Goal: Check status: Check status

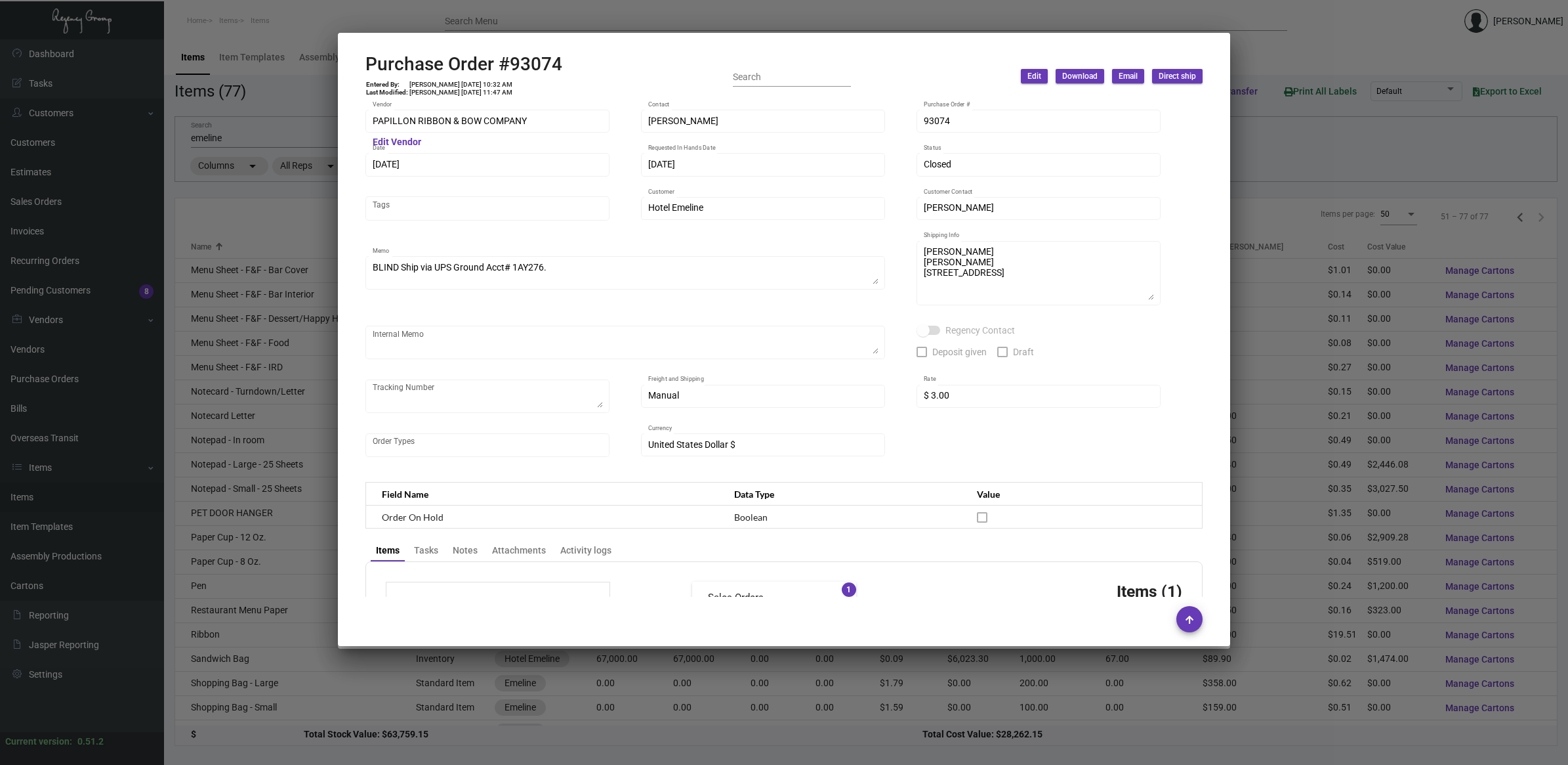
scroll to position [194, 0]
click at [278, 107] on div at bounding box center [784, 382] width 1568 height 765
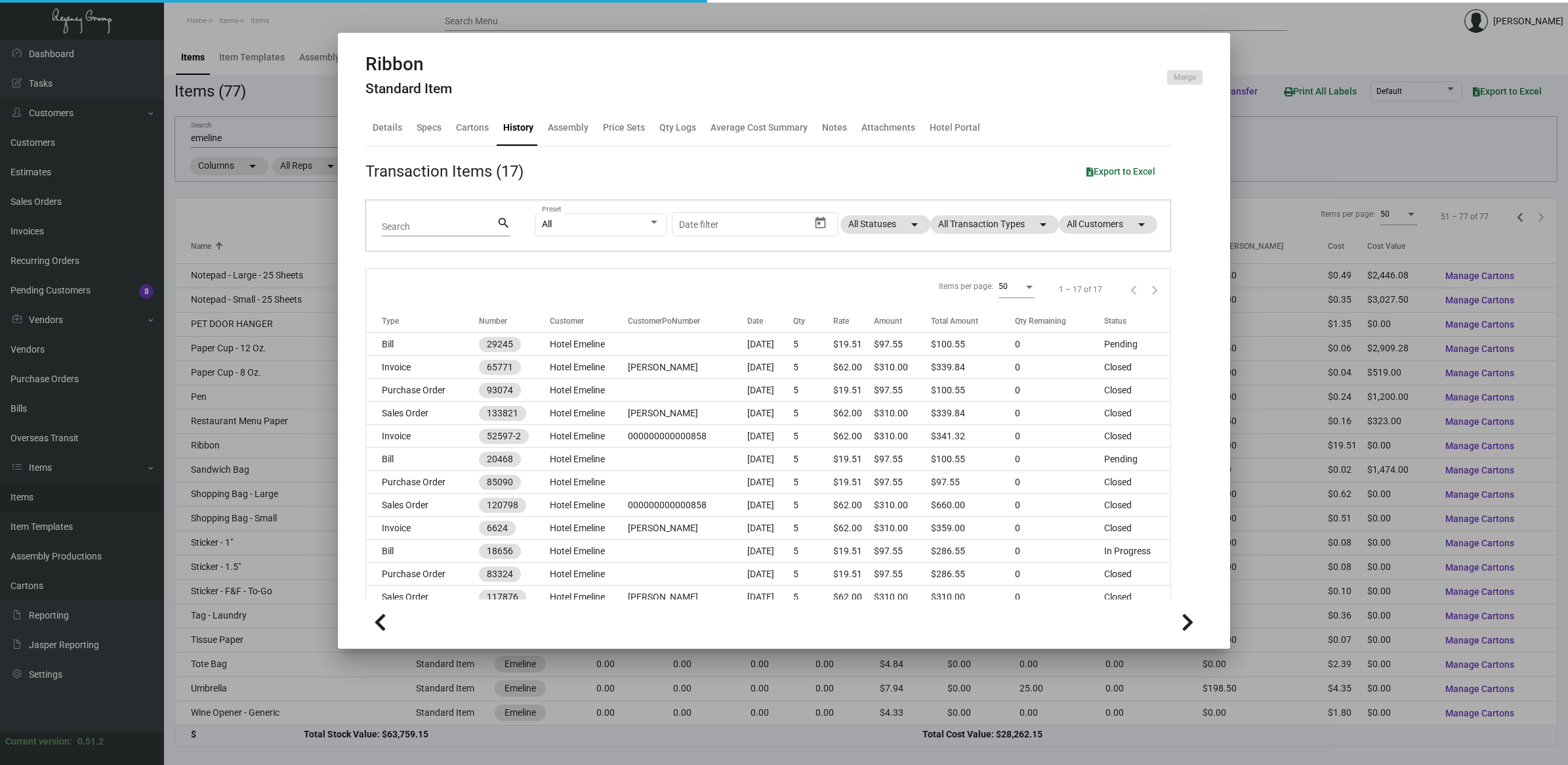
click at [237, 139] on div at bounding box center [784, 382] width 1568 height 765
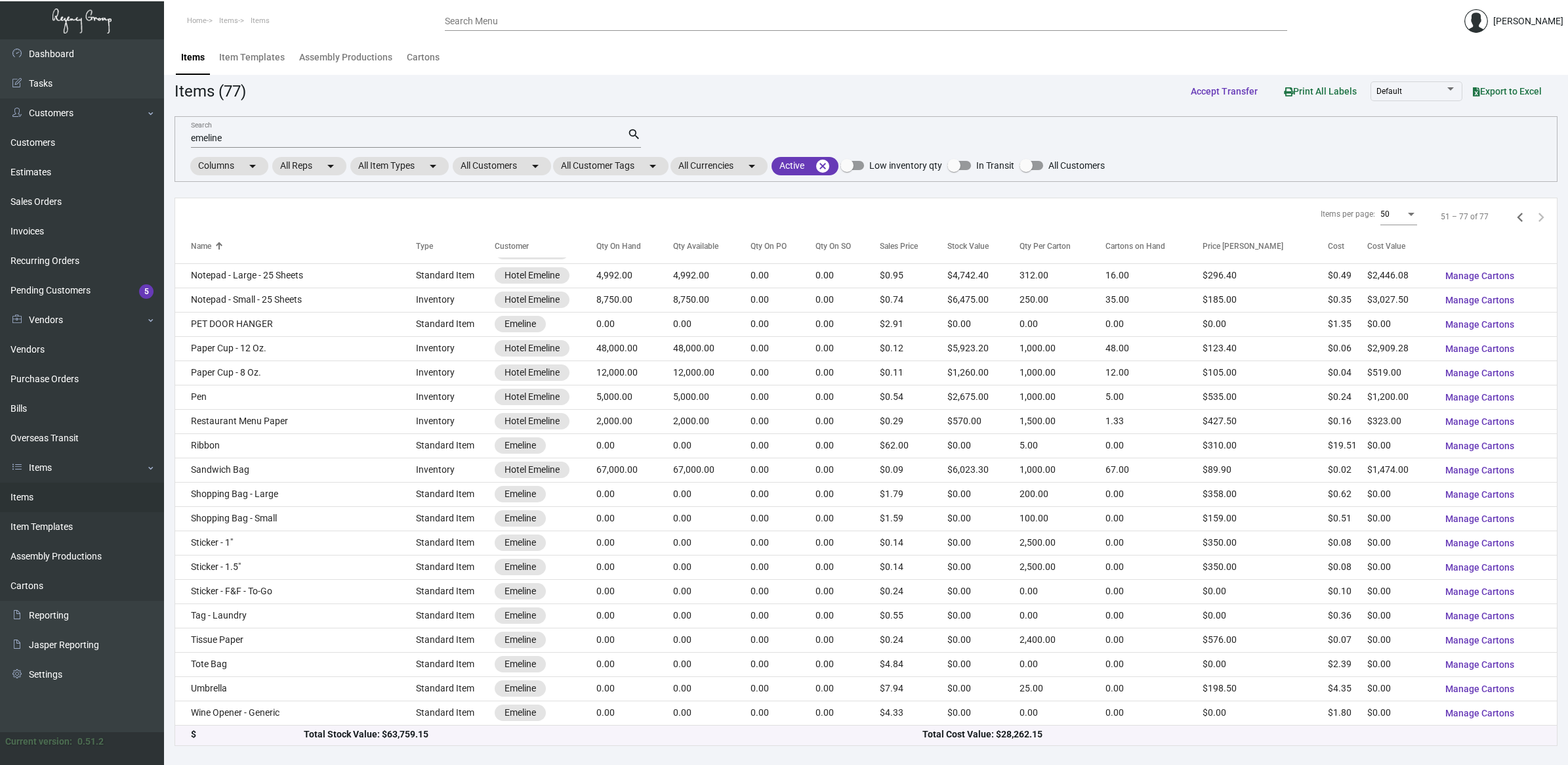
drag, startPoint x: 71, startPoint y: 365, endPoint x: 250, endPoint y: 188, distance: 251.7
click at [71, 365] on link "Purchase Orders" at bounding box center [82, 379] width 164 height 30
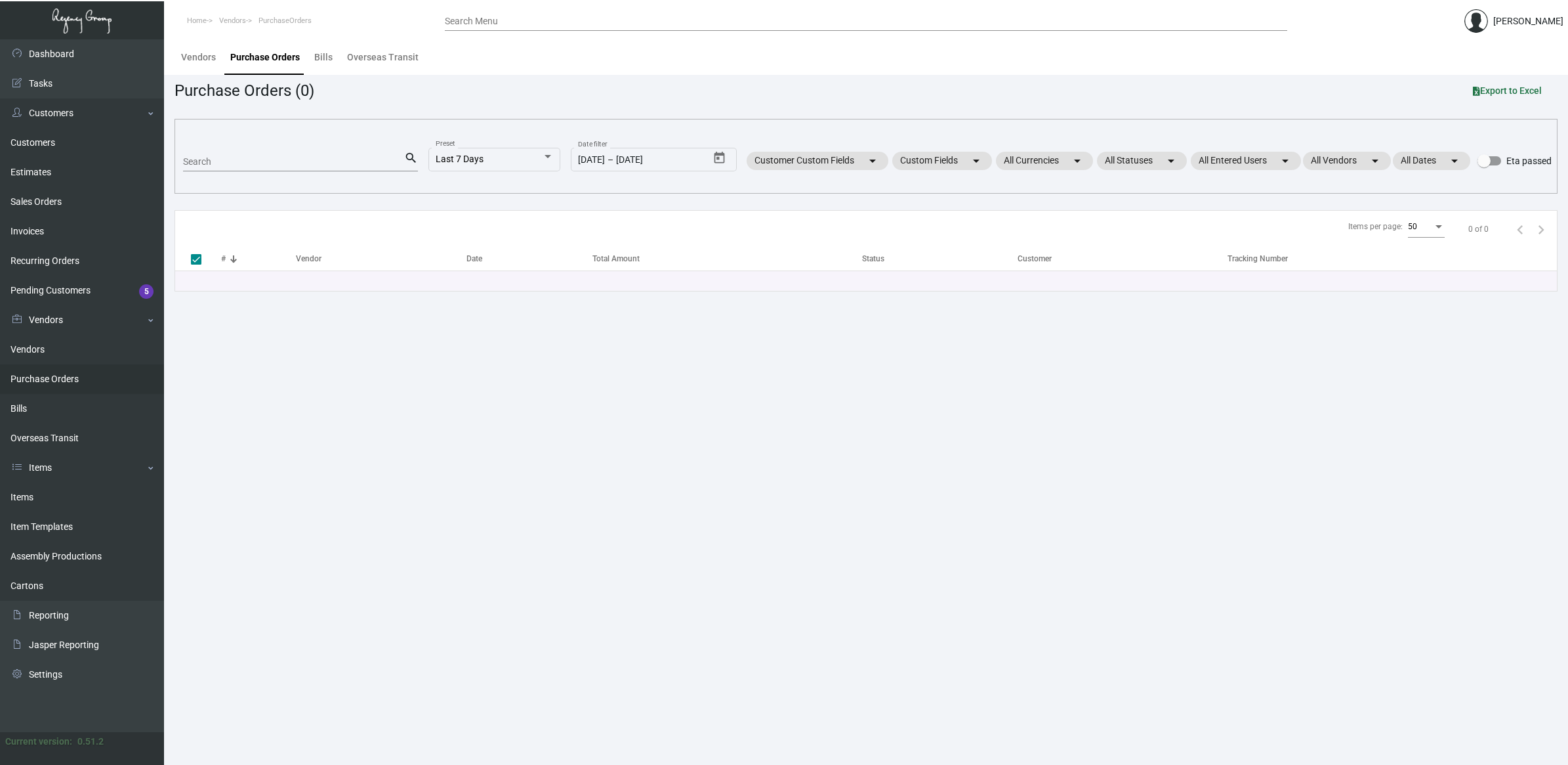
click at [237, 166] on input "Search" at bounding box center [294, 162] width 221 height 11
click at [241, 163] on input "Search" at bounding box center [294, 162] width 221 height 11
paste input "105652"
type input "105652"
checkbox input "false"
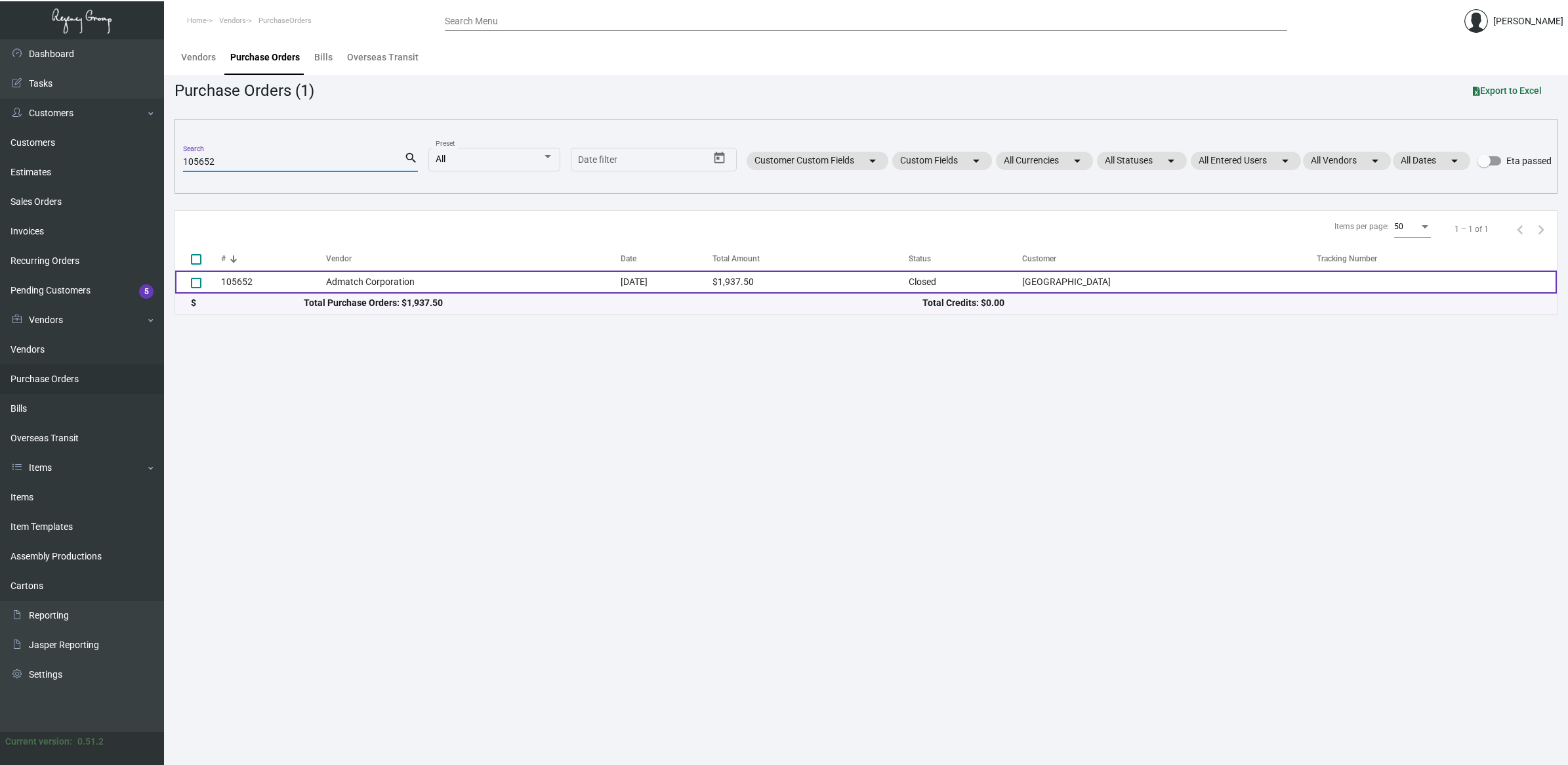
type input "105652"
click at [326, 273] on td "Admatch Corporation" at bounding box center [473, 282] width 294 height 23
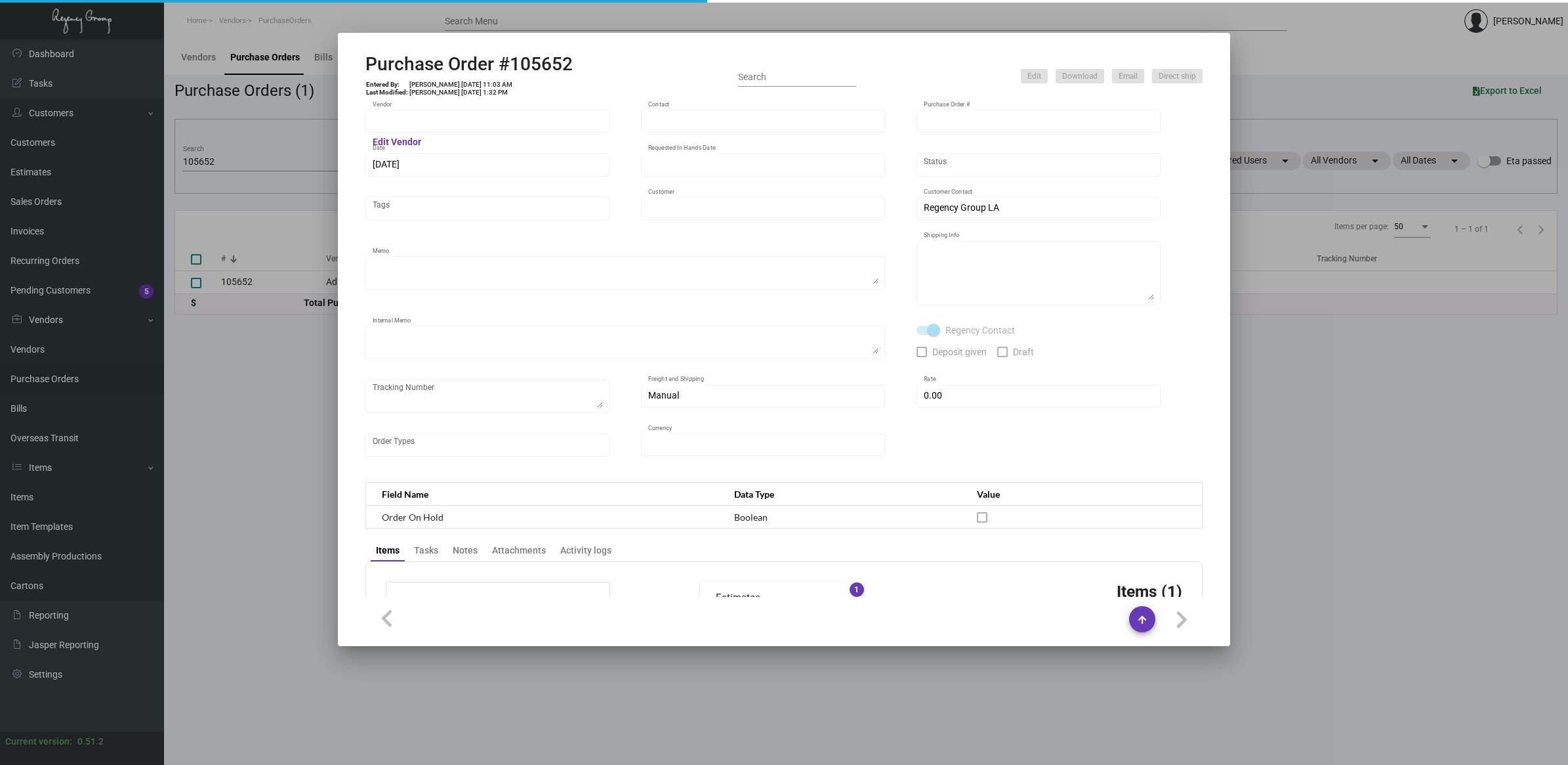
type input "Admatch Corporation"
type input "Order Entry"
type input "105652"
type input "[DATE]"
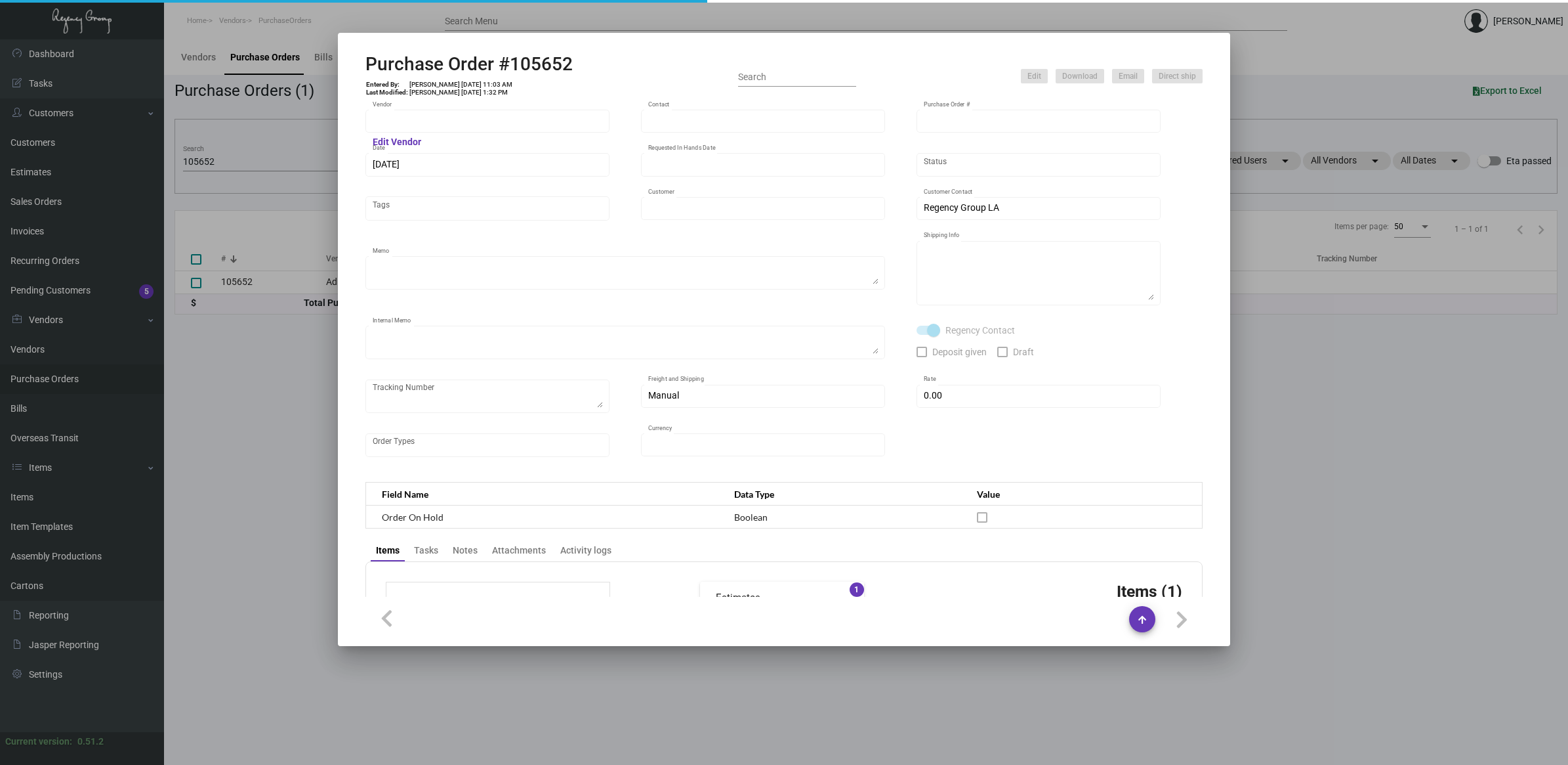
type input "[GEOGRAPHIC_DATA]"
type textarea "SHUFFLED COASTERS.Pricing per [PERSON_NAME]. When ready to ship, contact: [EMAI…"
type textarea "Regency Group LA [STREET_ADDRESS]"
type textarea "6.27 - labels provided, 1 case direct to hotel on SO 159074 rest to LA warehous…"
checkbox input "true"
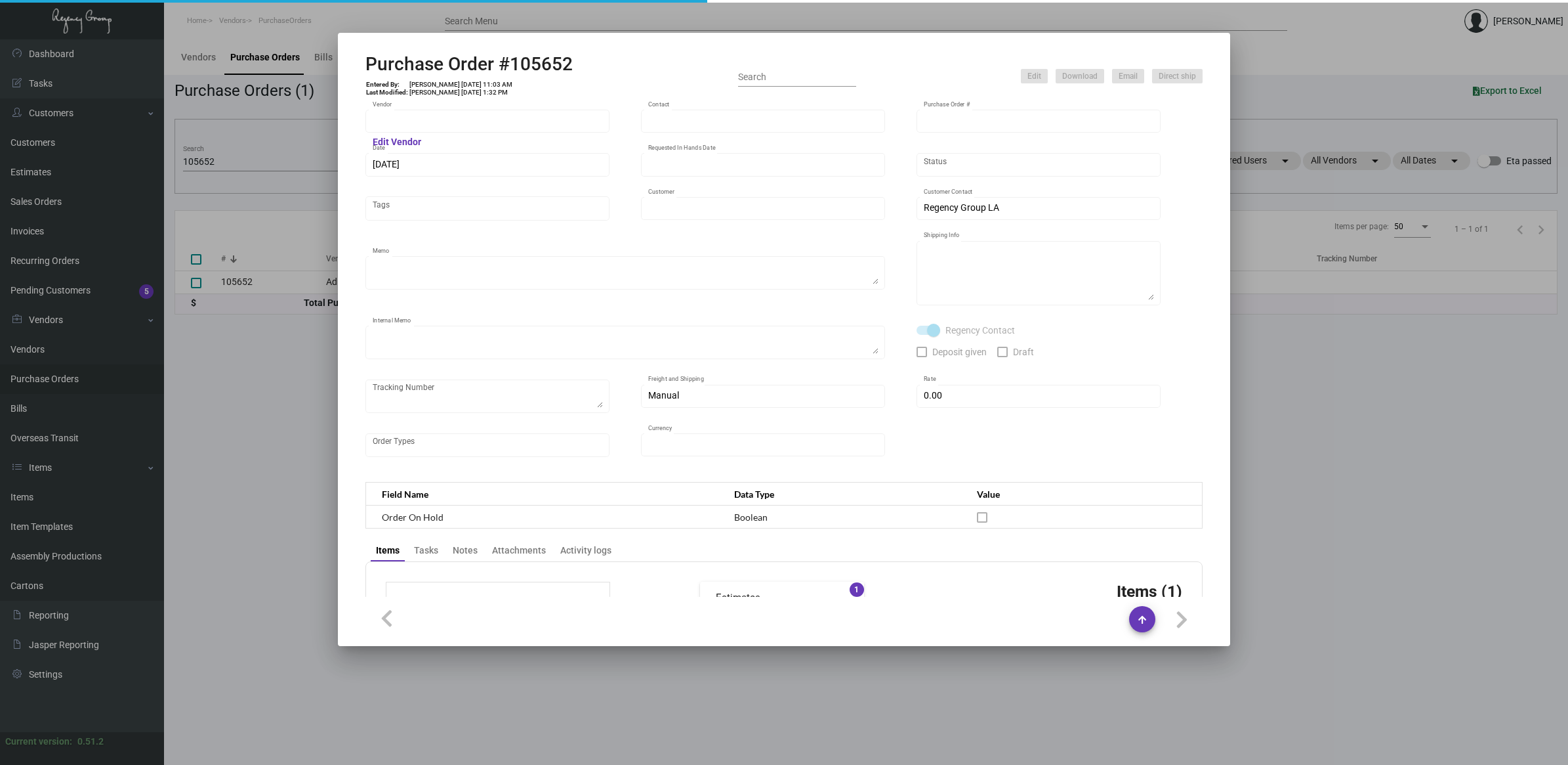
type input "$ 0.00"
type input "United States Dollar $"
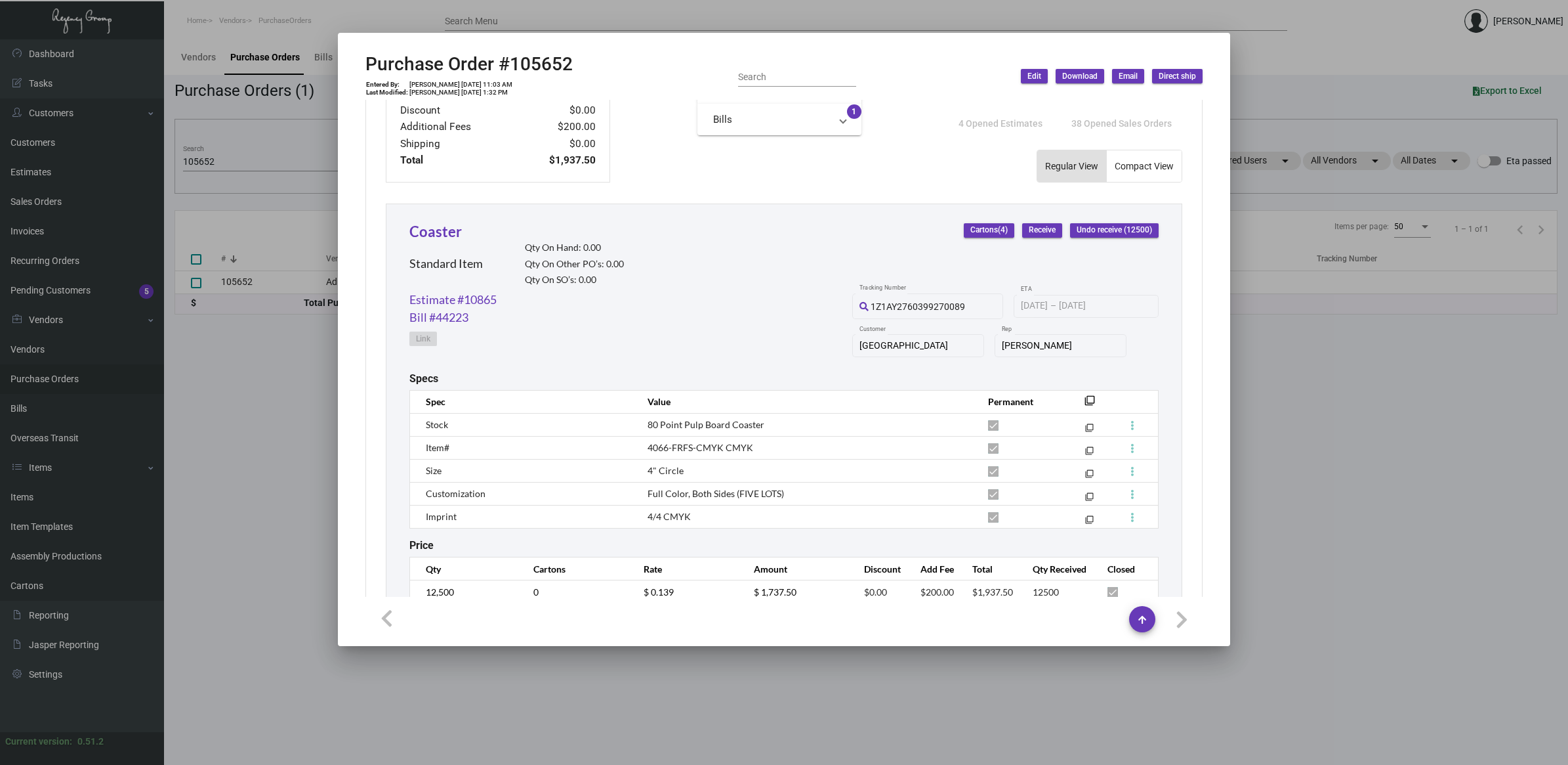
scroll to position [559, 0]
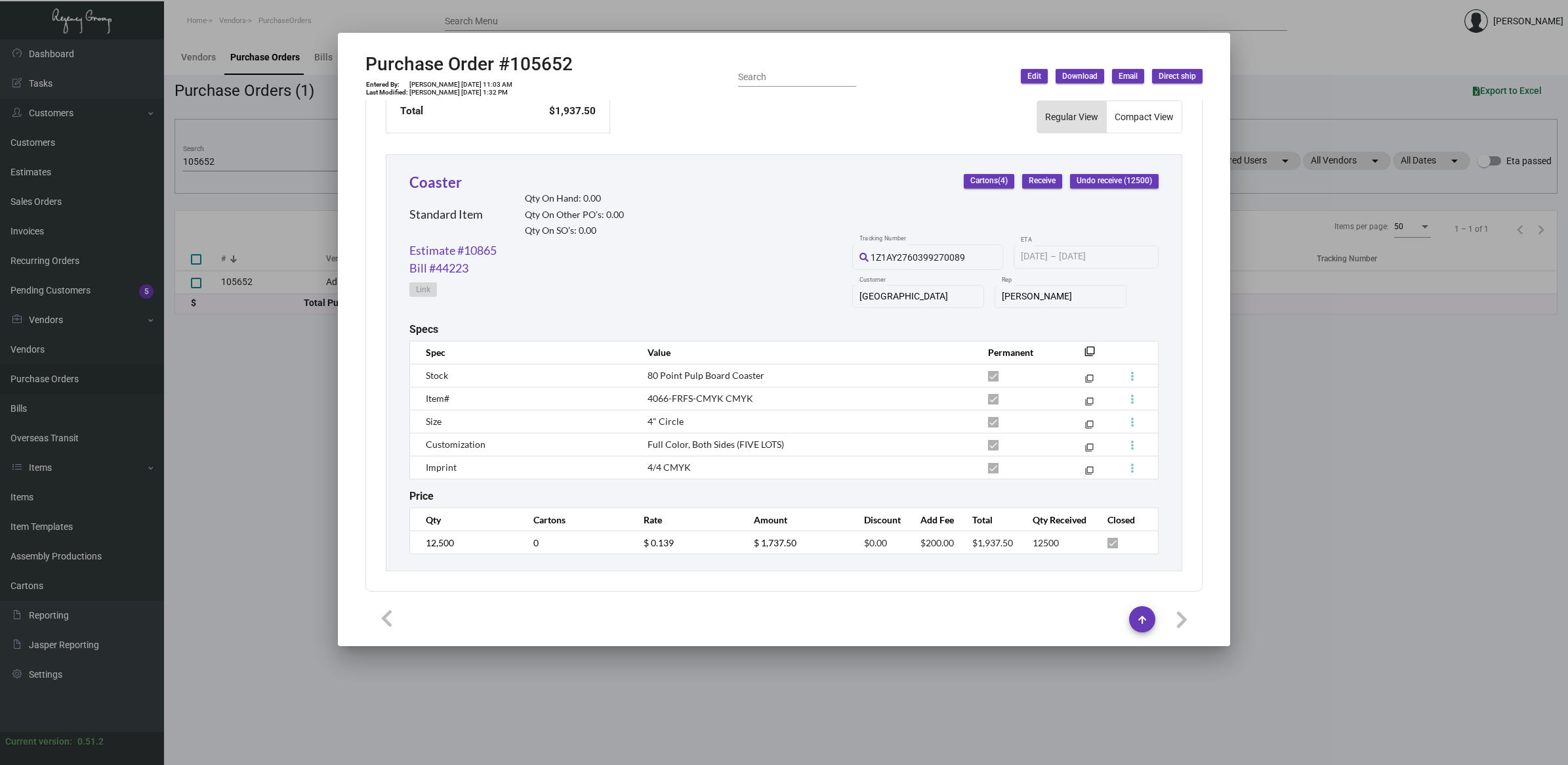
click at [732, 395] on span "4066-FRFS-CMYK CMYK" at bounding box center [700, 398] width 106 height 11
copy tr "4066-FRFS-CMYK CMYK filter_none"
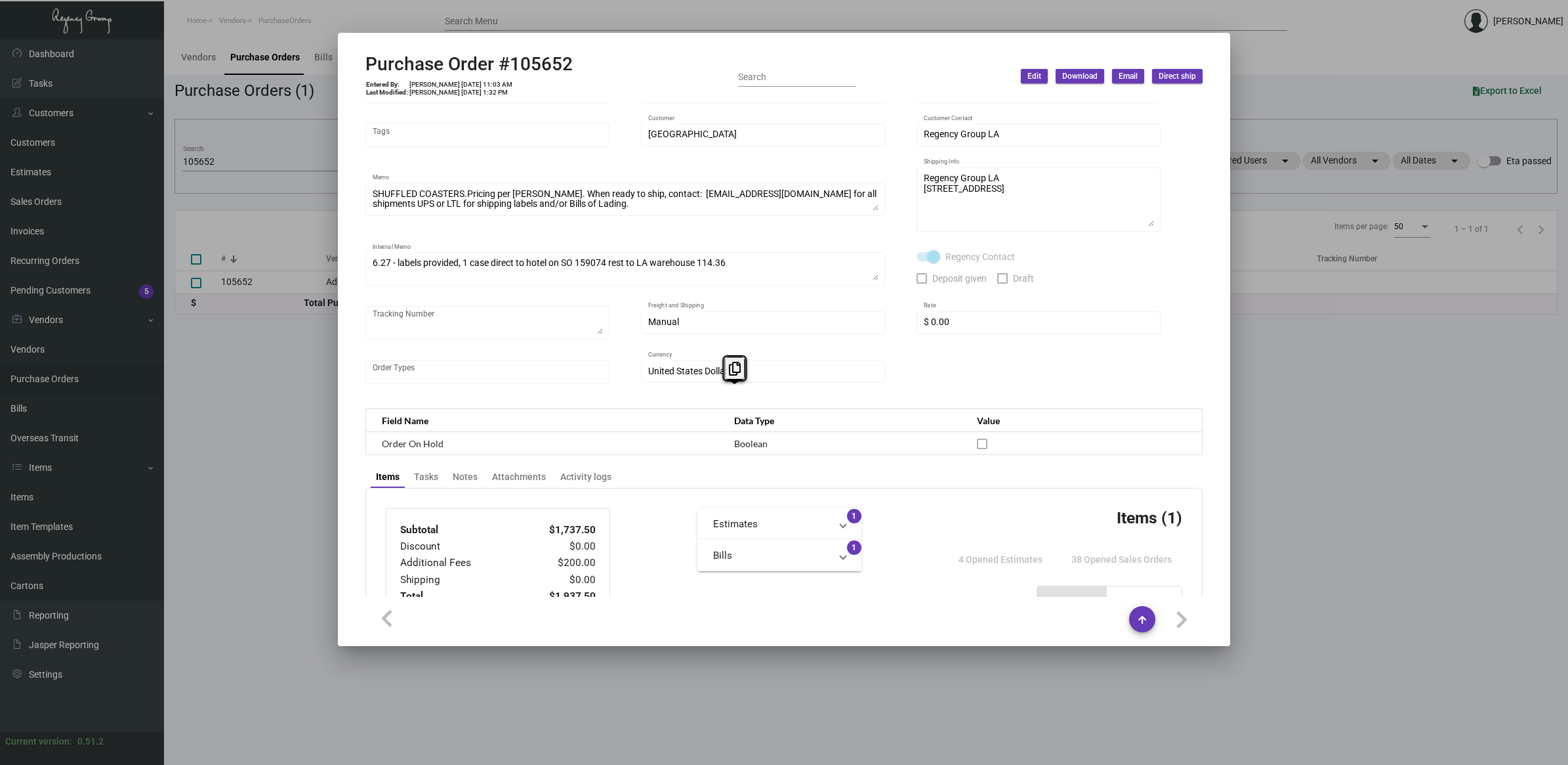
scroll to position [0, 0]
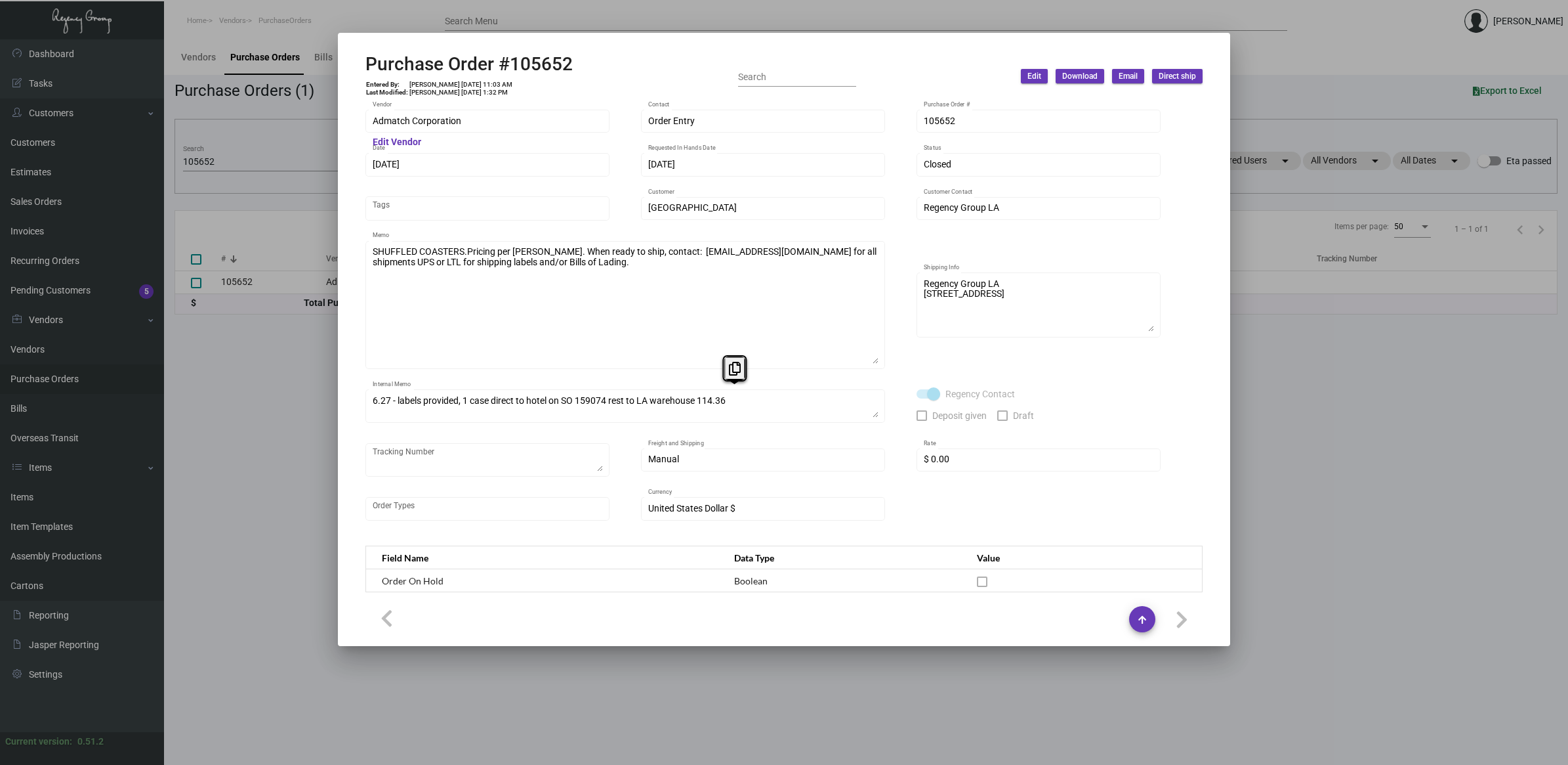
click at [905, 376] on div "Admatch Corporation Vendor Edit Vendor Order Entry Contact 105652 Purchase Orde…" at bounding box center [784, 321] width 837 height 428
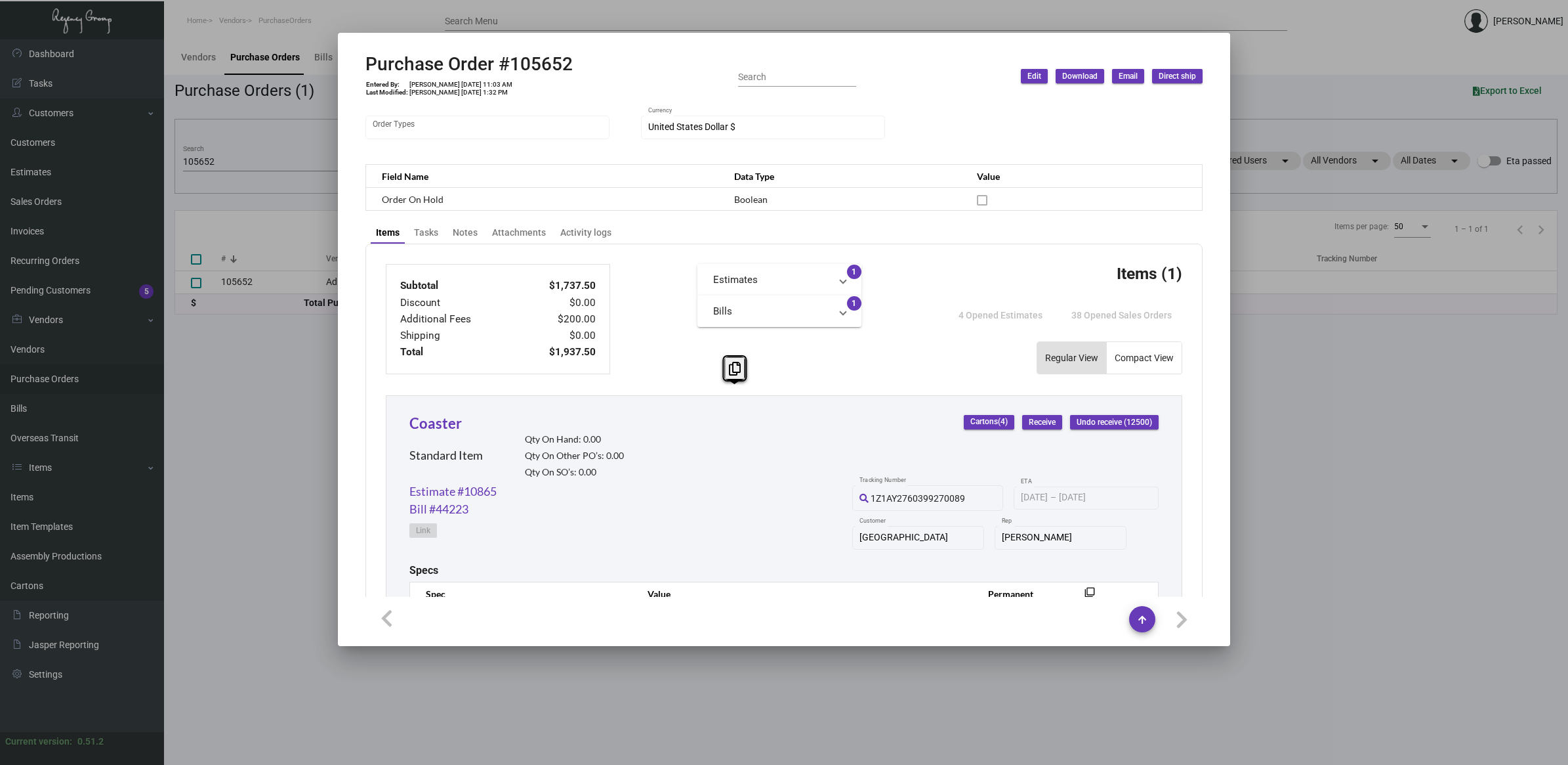
scroll to position [460, 0]
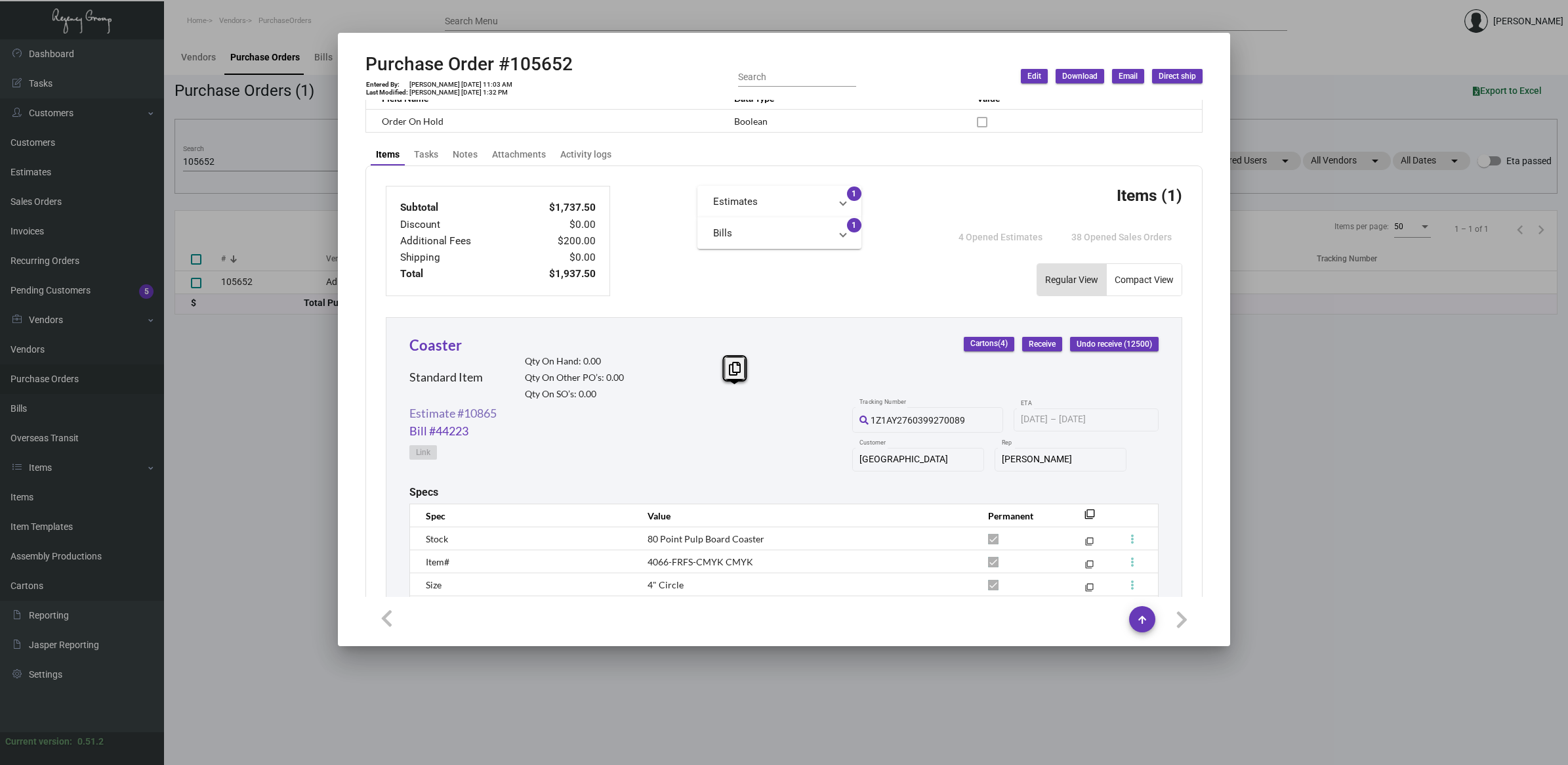
click at [463, 405] on link "Estimate #10865" at bounding box center [453, 413] width 87 height 18
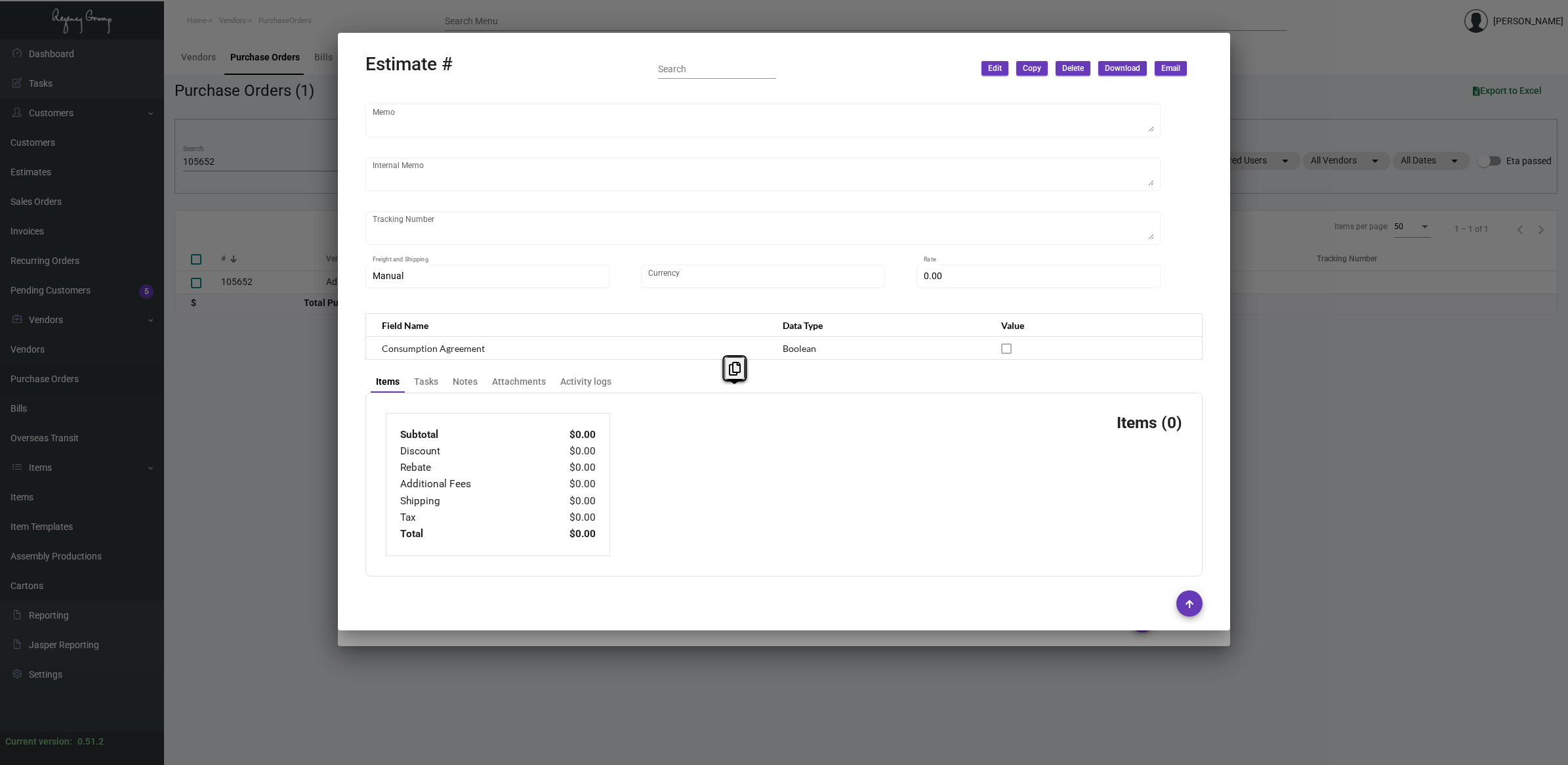
type input "[GEOGRAPHIC_DATA]"
type input "Accounts Payable"
type input "10865"
type input "[DATE]"
type input "[PERSON_NAME]"
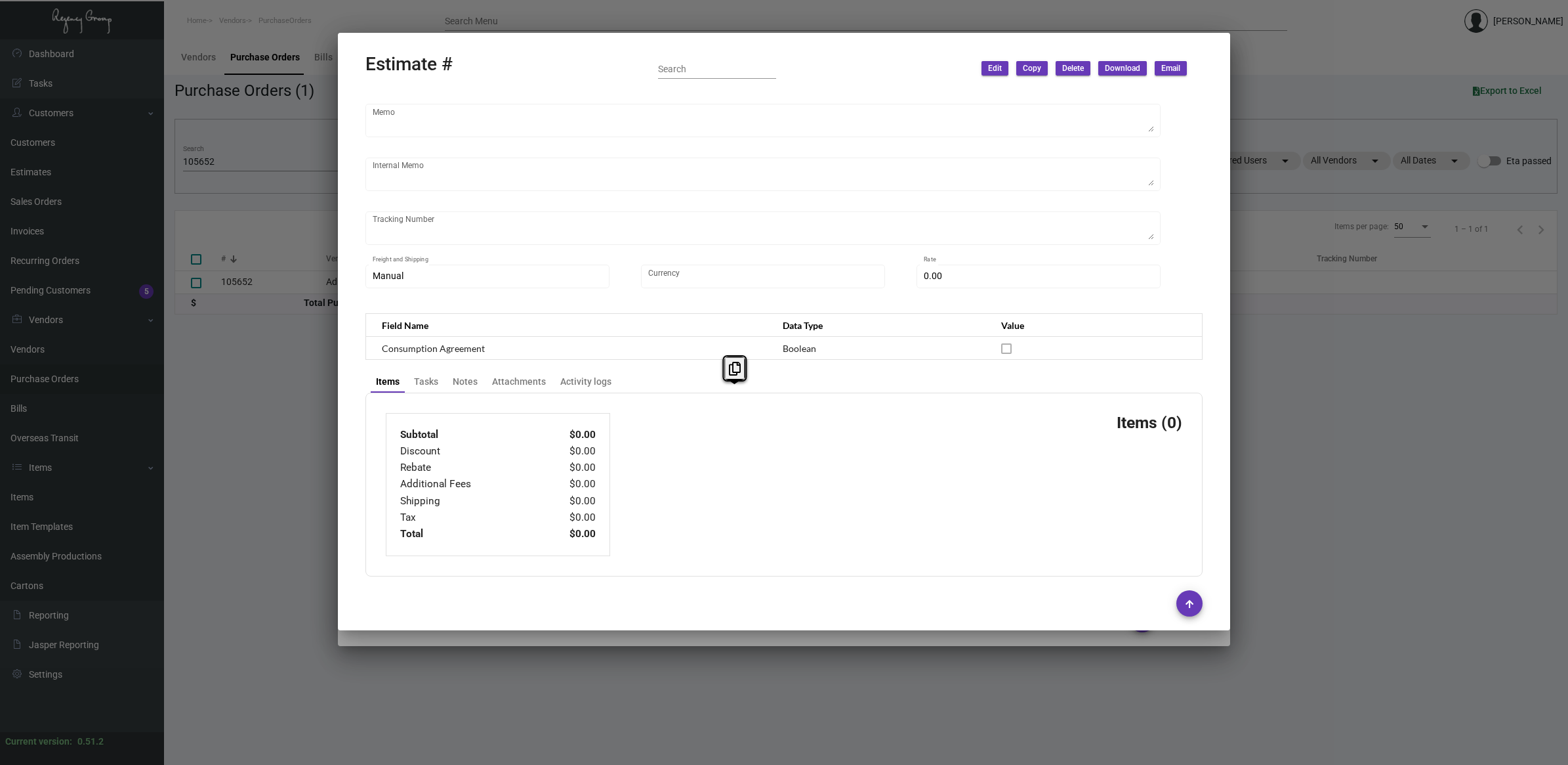
checkbox input "true"
type textarea "SHUFFLED COASTERS."
type input "United States Dollar $"
type input "8.00000 %"
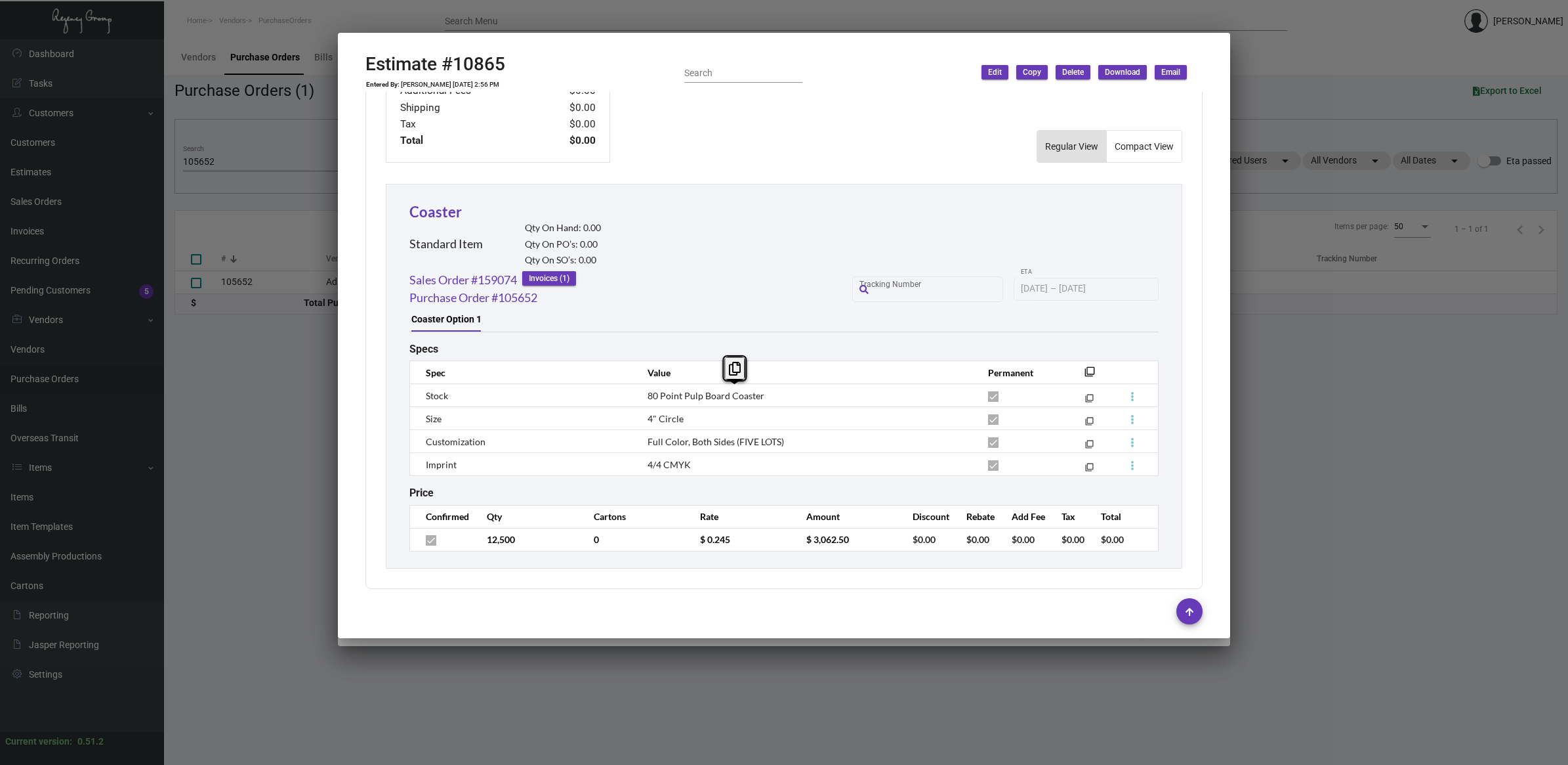
scroll to position [634, 0]
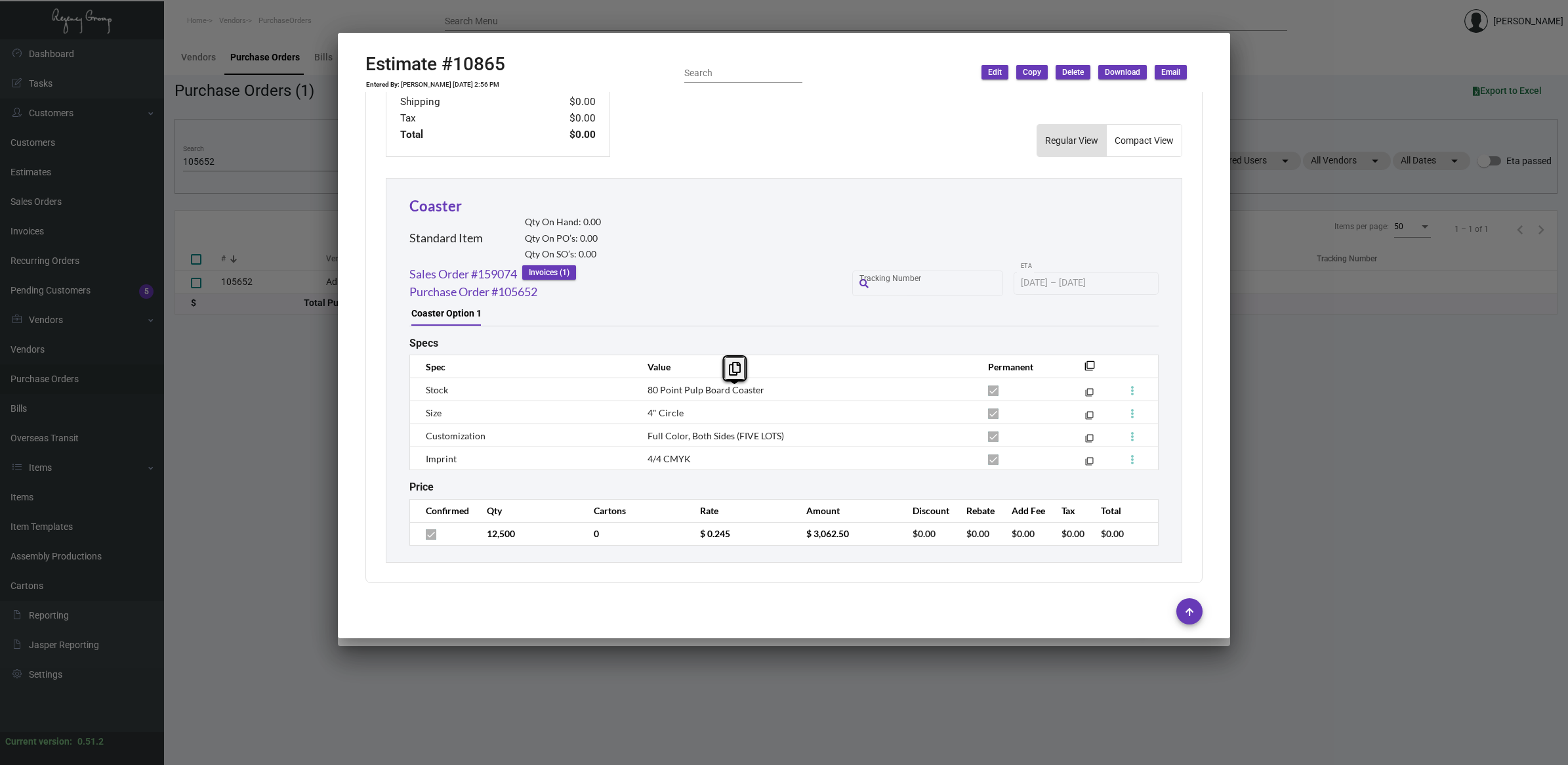
click at [316, 401] on div at bounding box center [784, 382] width 1568 height 765
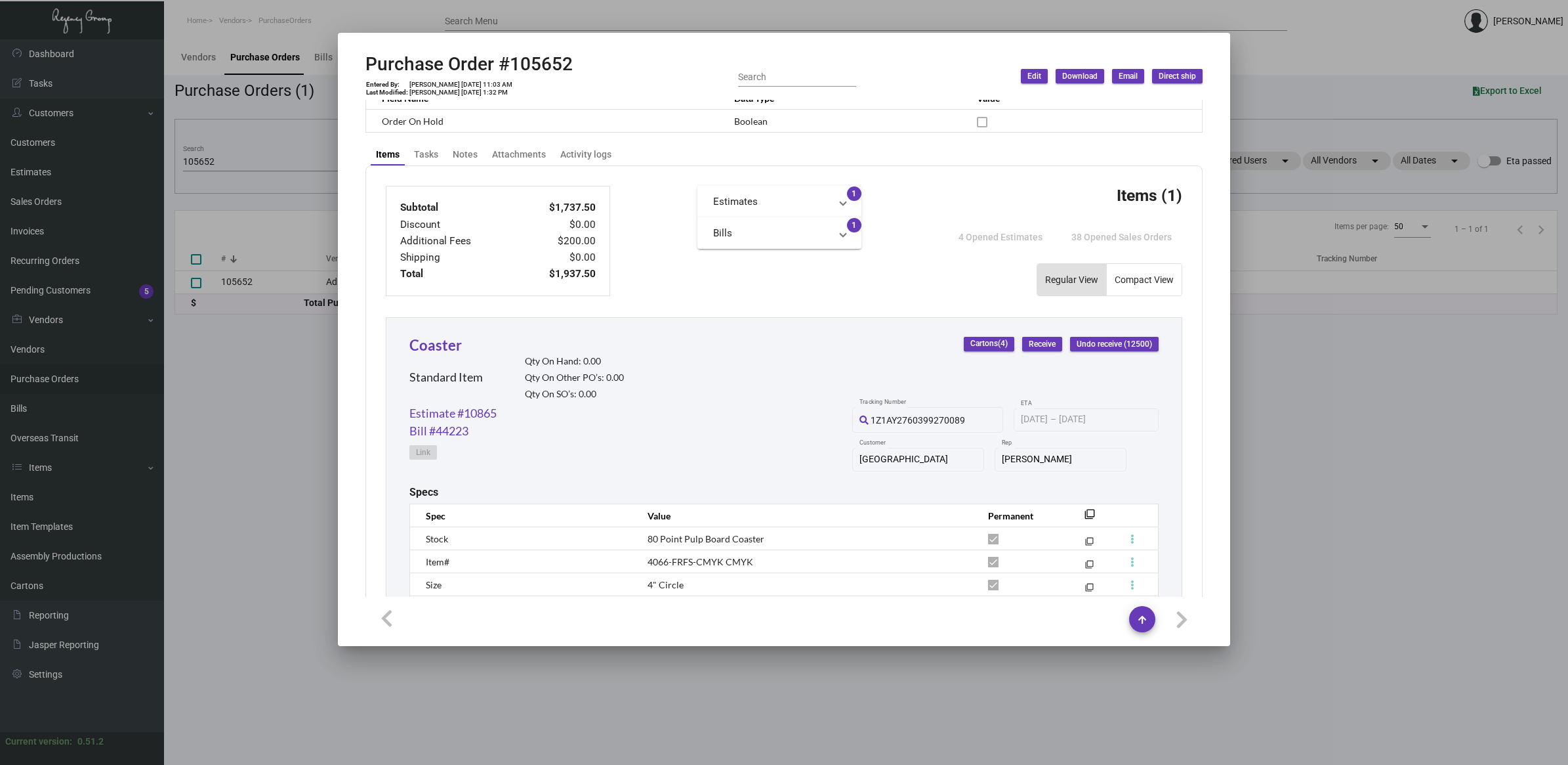
click at [407, 719] on div at bounding box center [784, 382] width 1568 height 765
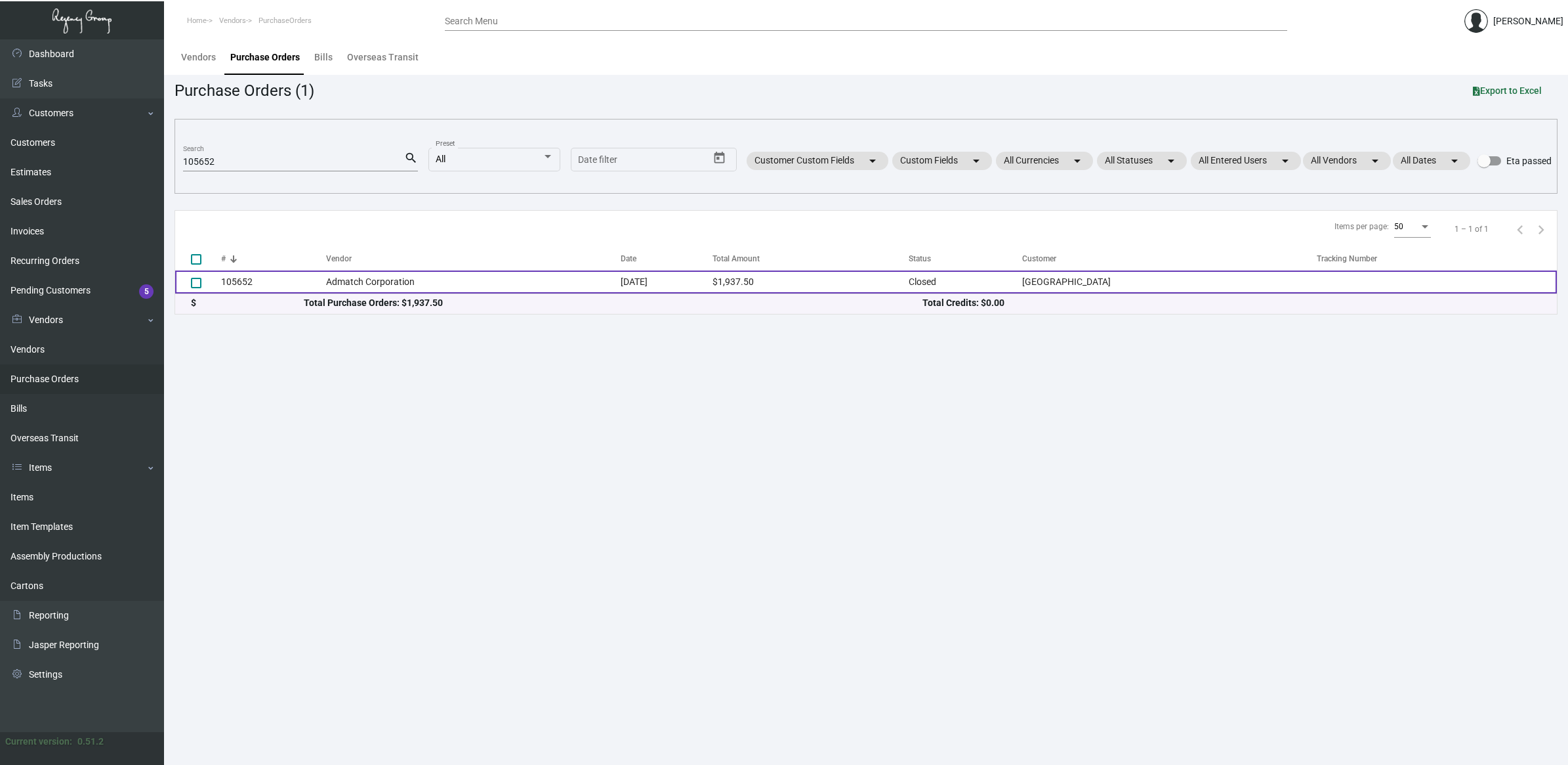
click at [278, 278] on td "105652" at bounding box center [274, 282] width 105 height 23
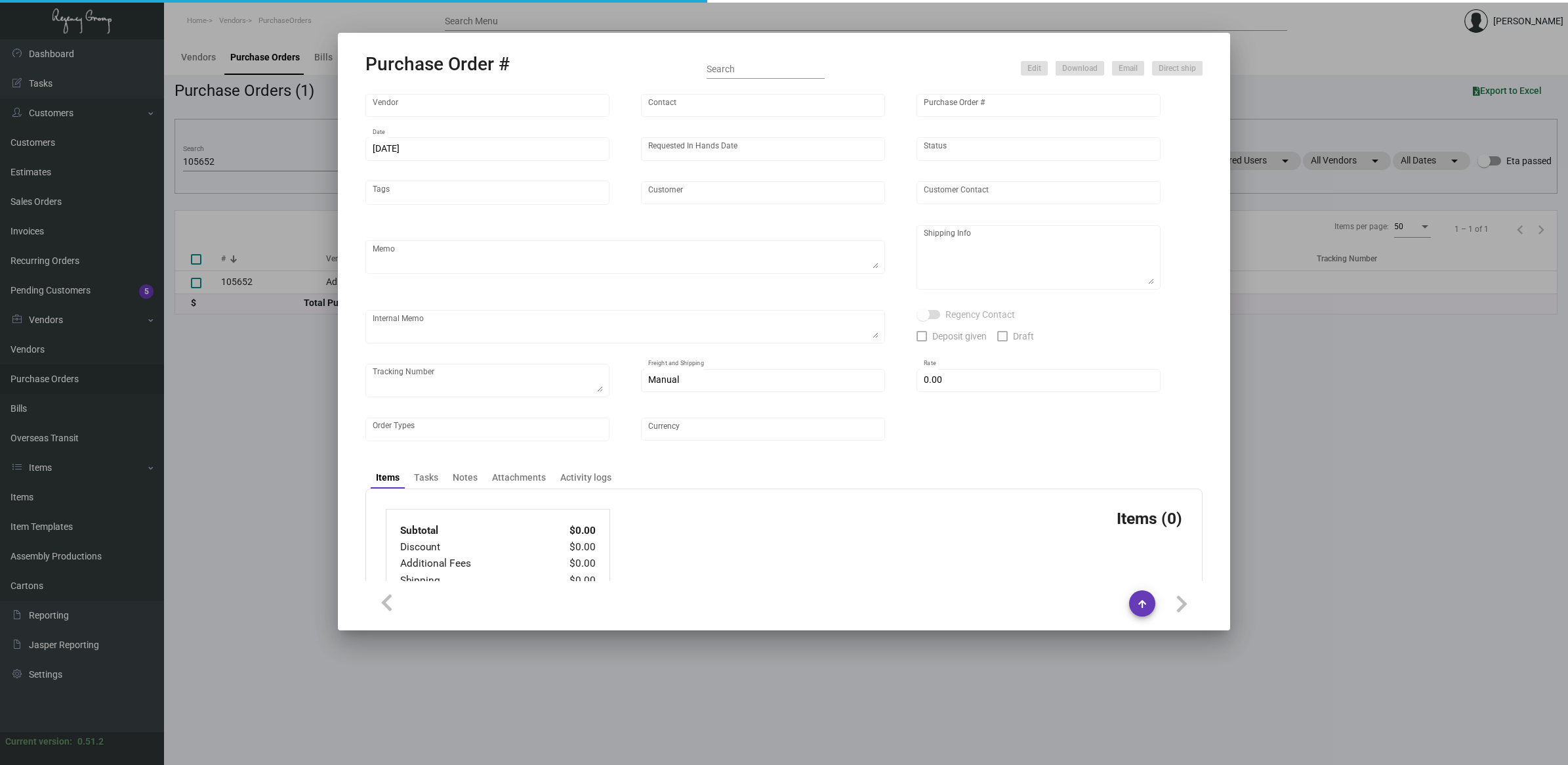
type input "Admatch Corporation"
type input "Order Entry"
type input "105652"
type input "[DATE]"
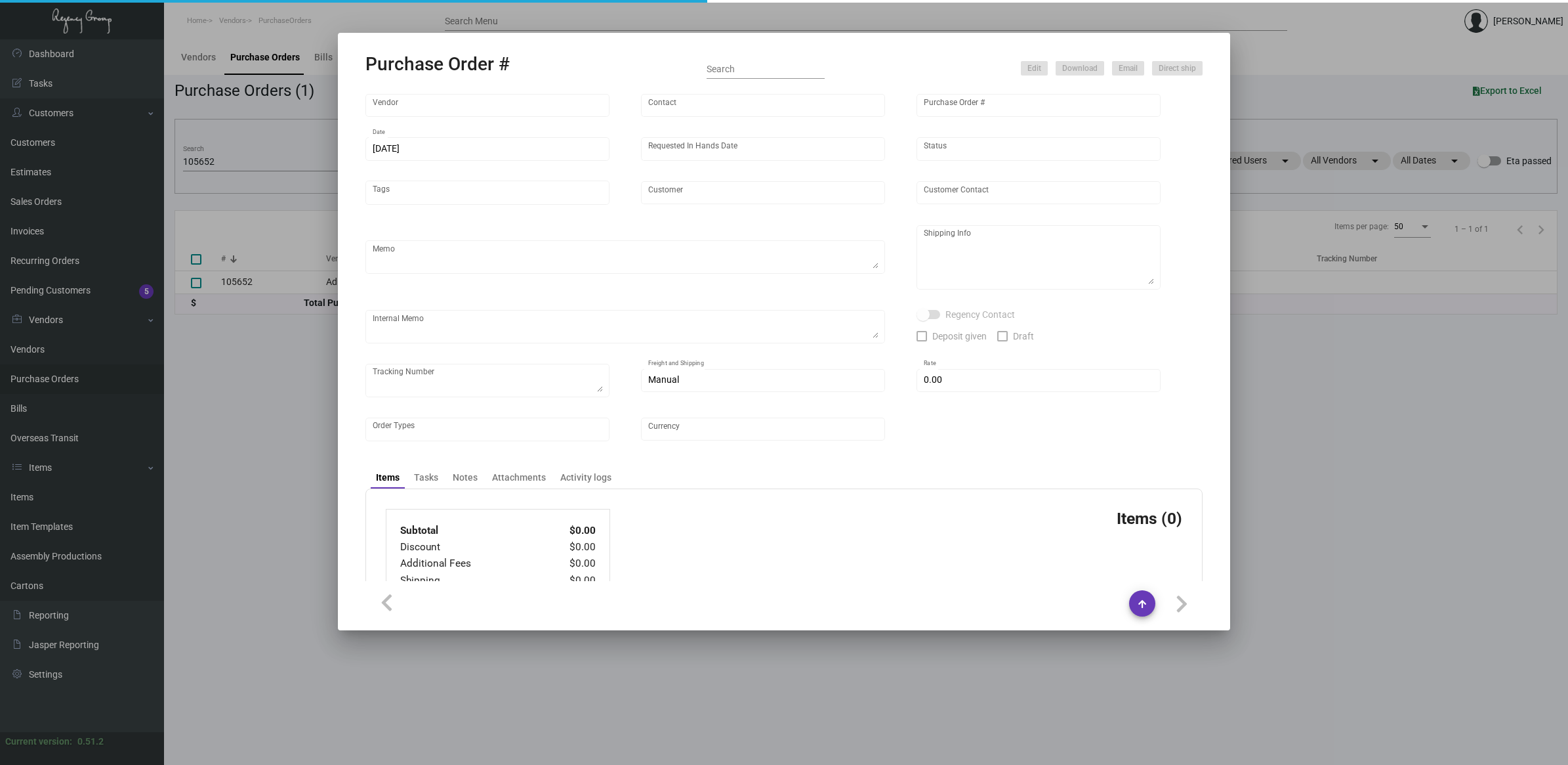
type input "[GEOGRAPHIC_DATA]"
type textarea "SHUFFLED COASTERS.Pricing per [PERSON_NAME]. When ready to ship, contact: [EMAI…"
type textarea "Regency Group LA [STREET_ADDRESS]"
type textarea "6.27 - labels provided, 1 case direct to hotel on SO 159074 rest to LA warehous…"
checkbox input "true"
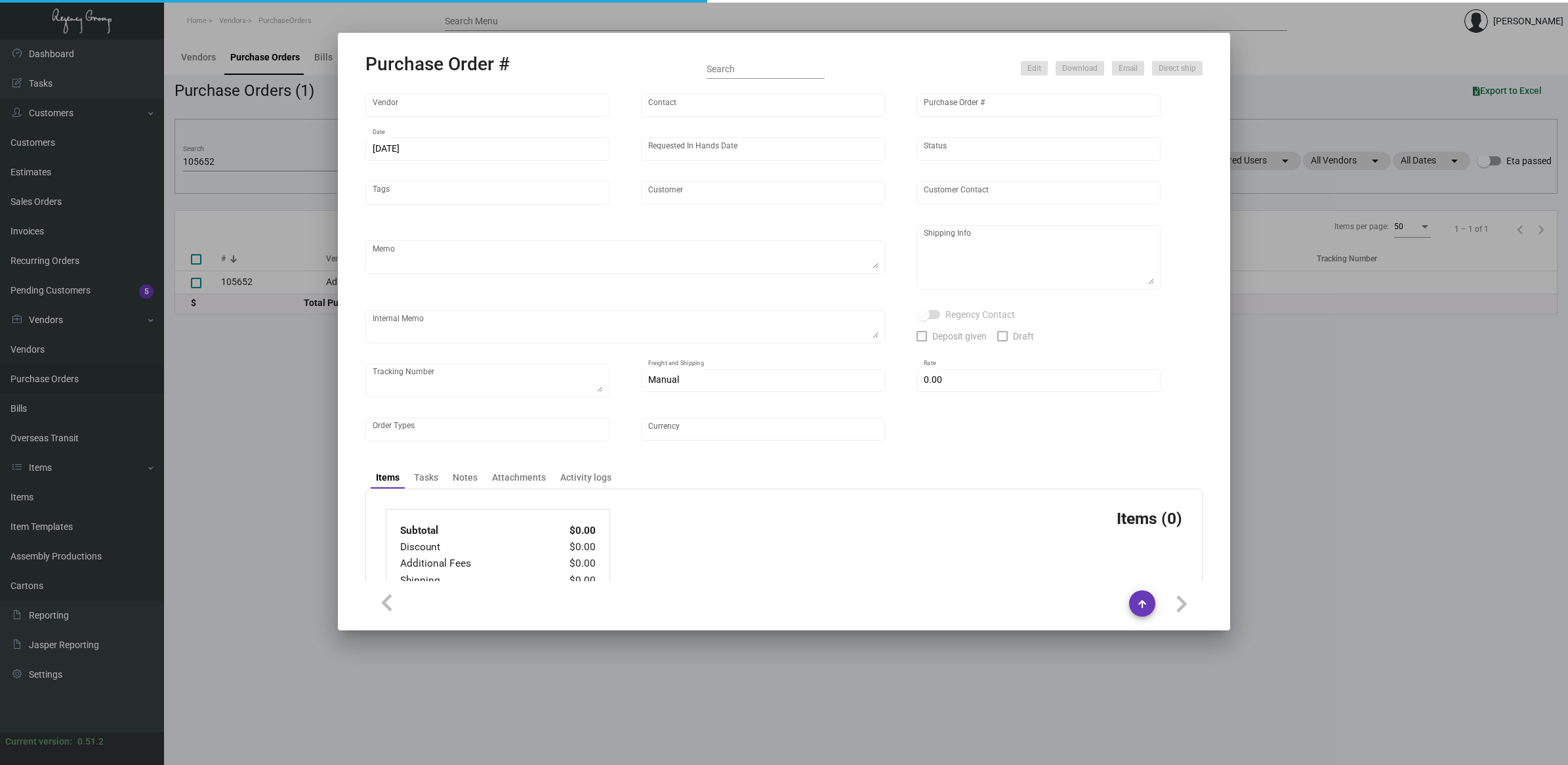
type input "$ 0.00"
type input "United States Dollar $"
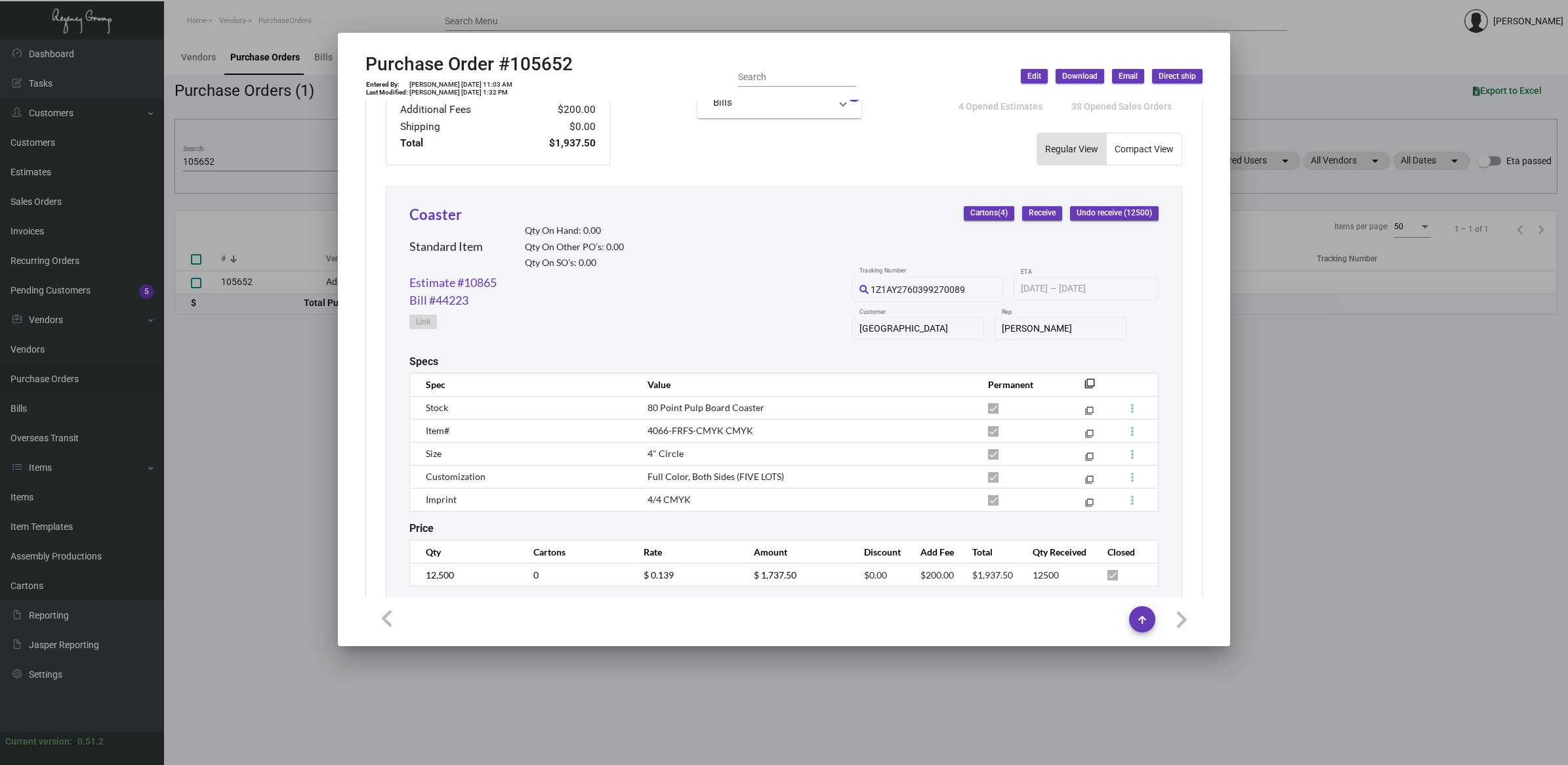
scroll to position [559, 0]
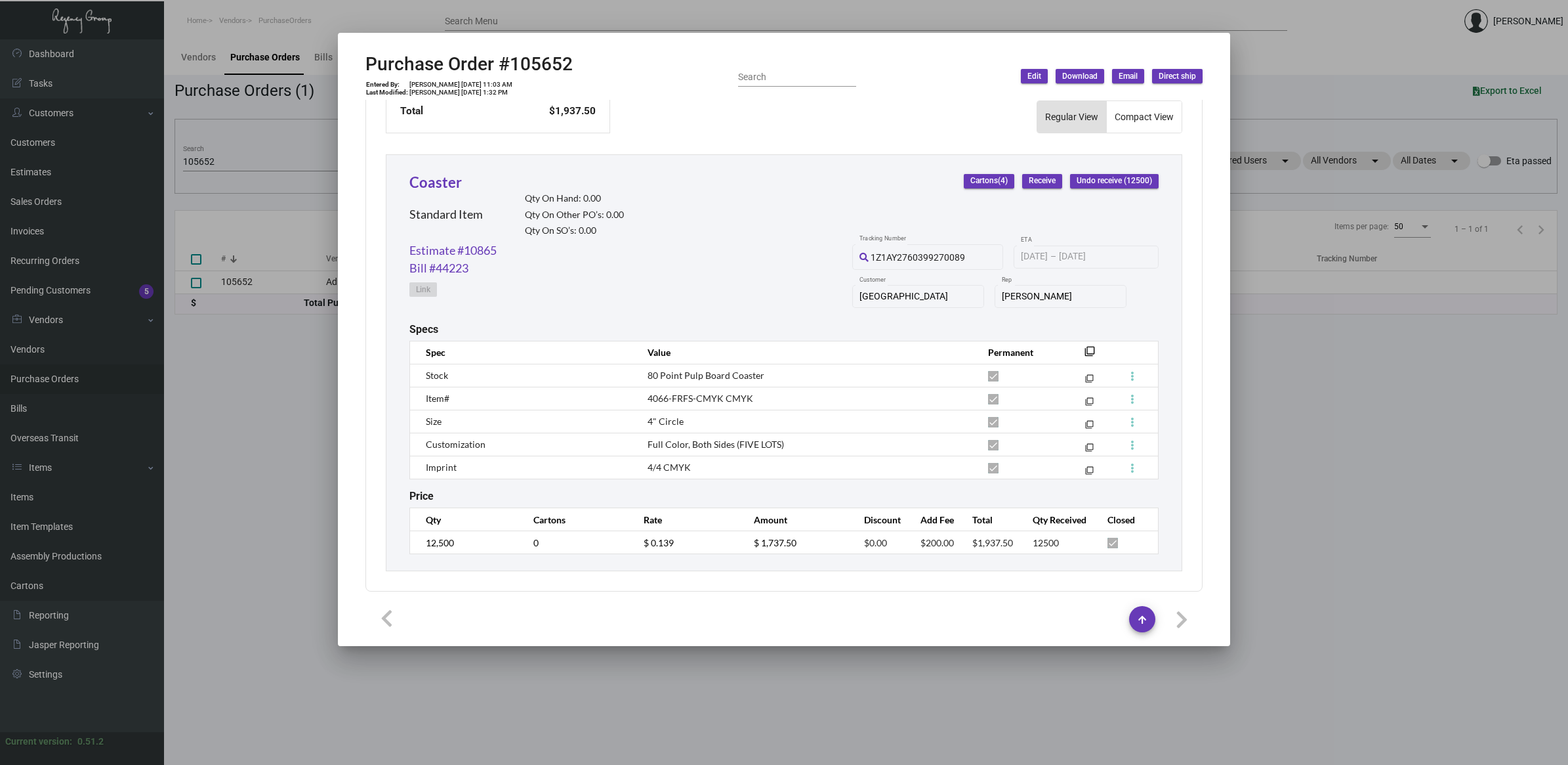
click at [545, 63] on h2 "Purchase Order #105652" at bounding box center [469, 64] width 207 height 22
click at [545, 62] on h2 "Purchase Order #105652" at bounding box center [469, 64] width 207 height 22
copy h2 "105652"
drag, startPoint x: 693, startPoint y: 470, endPoint x: 641, endPoint y: 375, distance: 108.3
click at [641, 375] on tbody "Stock 80 Point Pulp Board Coaster filter_none Item# 4066-FRFS-CMYK CMYK filter_…" at bounding box center [784, 421] width 749 height 115
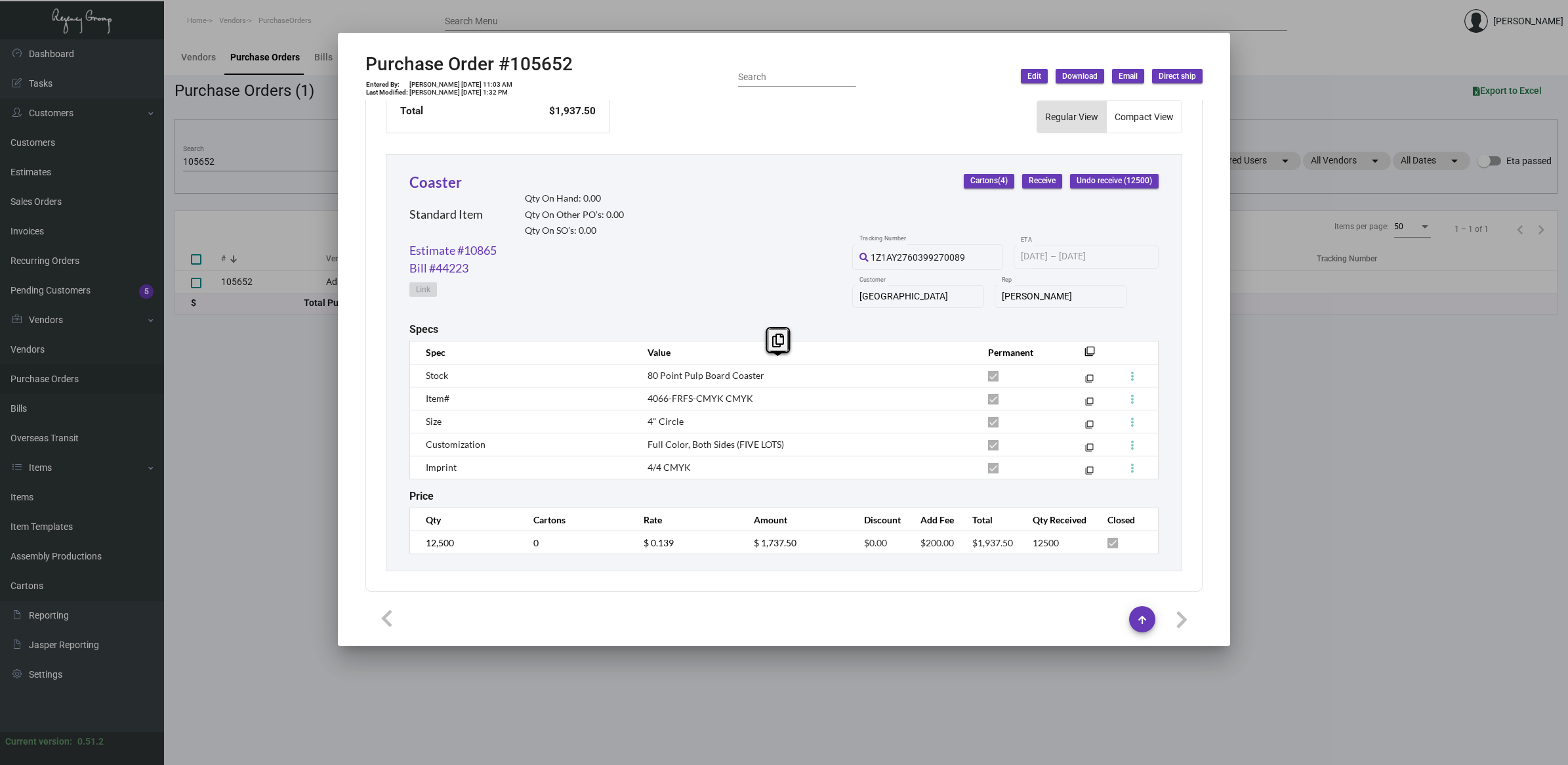
copy tbody "80 Point Pulp Board Coaster filter_none Item# 4066-FRFS-CMYK CMYK filter_none S…"
click at [539, 61] on h2 "Purchase Order #105652" at bounding box center [469, 64] width 207 height 22
click at [539, 60] on h2 "Purchase Order #105652" at bounding box center [469, 64] width 207 height 22
copy h2 "105652"
click at [221, 359] on div at bounding box center [784, 382] width 1568 height 765
